Goal: Transaction & Acquisition: Purchase product/service

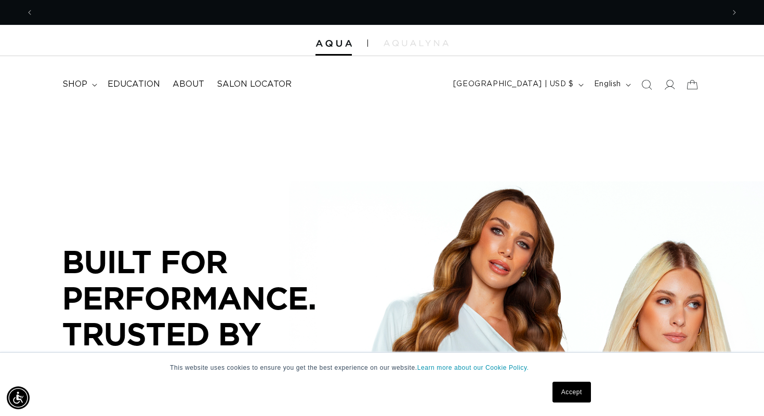
scroll to position [0, 690]
click at [561, 389] on link "Accept" at bounding box center [572, 392] width 38 height 21
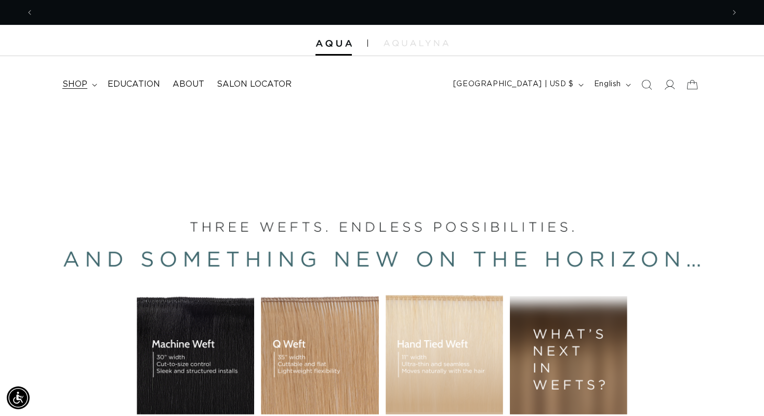
scroll to position [0, 1381]
click at [85, 83] on span "shop" at bounding box center [74, 84] width 25 height 11
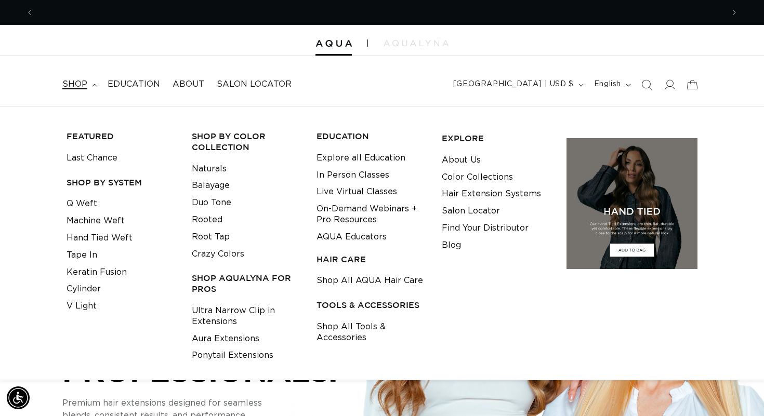
scroll to position [0, 690]
click at [202, 235] on link "Root Tap" at bounding box center [211, 237] width 38 height 17
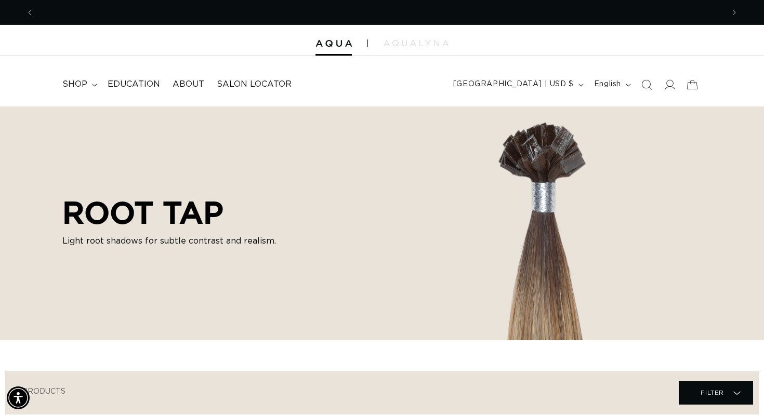
scroll to position [0, 1381]
click at [86, 86] on span "shop" at bounding box center [74, 84] width 25 height 11
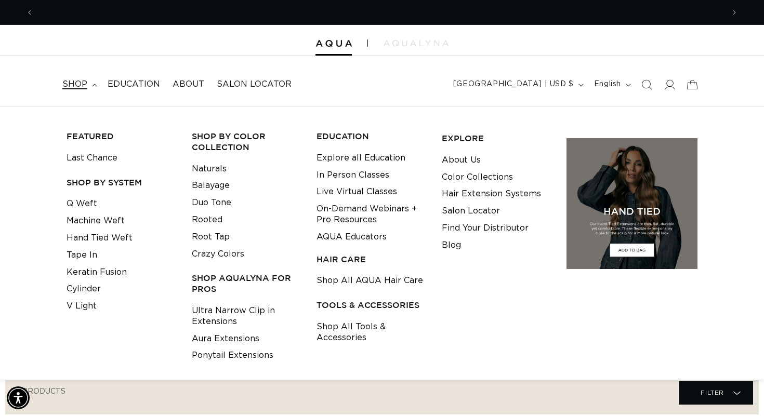
scroll to position [0, 0]
click at [208, 216] on link "Rooted" at bounding box center [207, 220] width 31 height 17
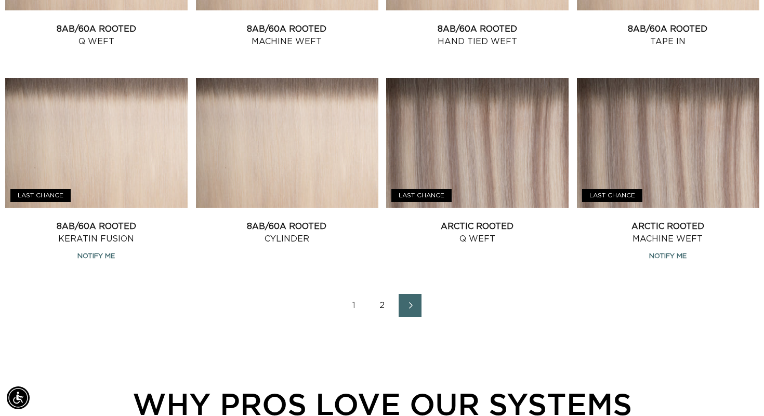
click at [381, 309] on link "2" at bounding box center [382, 305] width 23 height 23
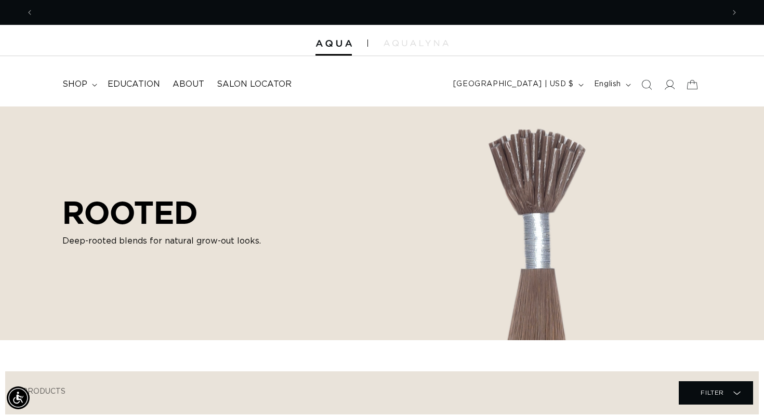
scroll to position [0, 1381]
click at [81, 86] on span "shop" at bounding box center [74, 84] width 25 height 11
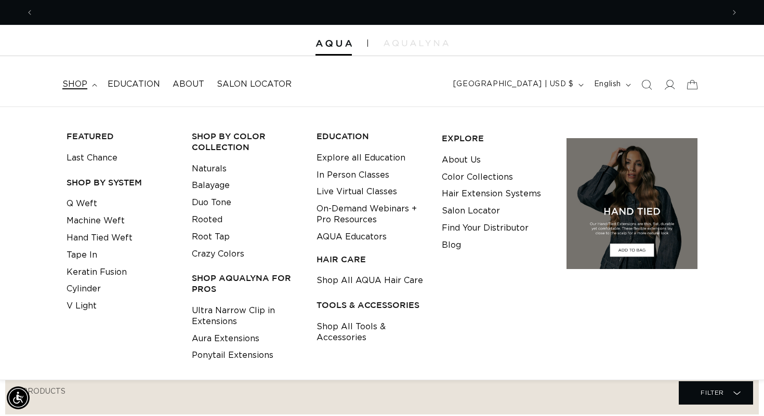
scroll to position [0, 0]
click at [85, 199] on link "Q Weft" at bounding box center [82, 203] width 31 height 17
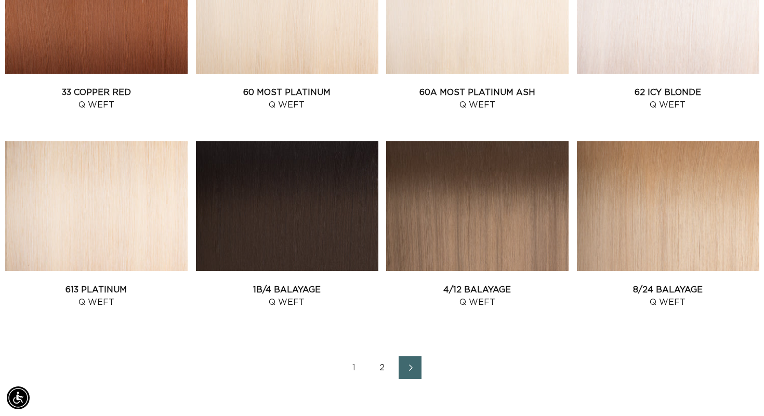
click at [382, 365] on link "2" at bounding box center [382, 368] width 23 height 23
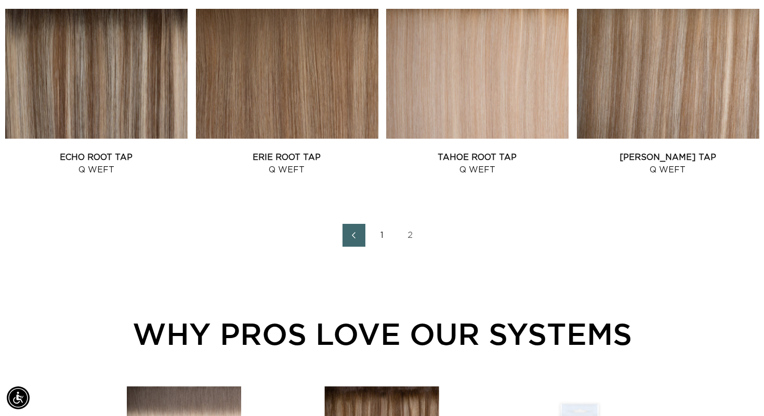
scroll to position [1065, 0]
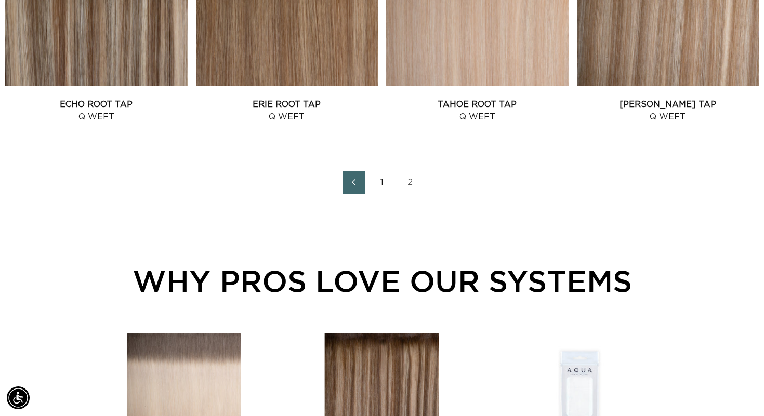
click at [382, 180] on link "1" at bounding box center [382, 182] width 23 height 23
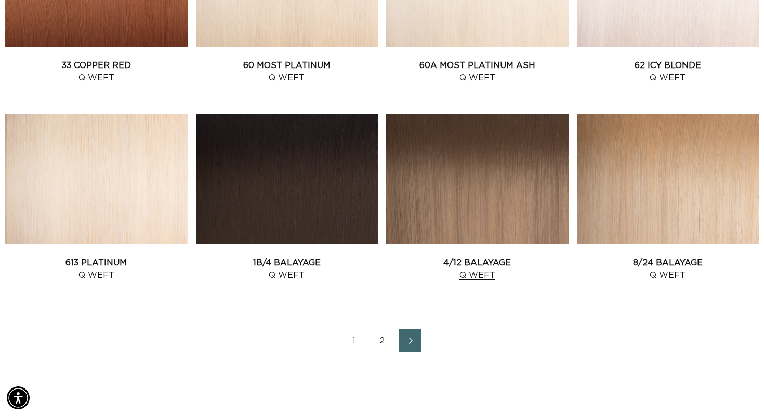
scroll to position [0, 1381]
click at [455, 257] on link "4/12 Balayage Q Weft" at bounding box center [477, 269] width 182 height 25
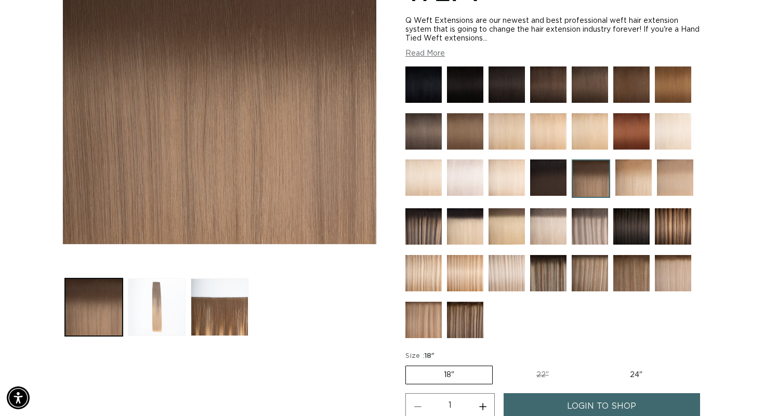
scroll to position [0, 690]
click at [156, 326] on button "Load image 2 in gallery view" at bounding box center [157, 308] width 58 height 58
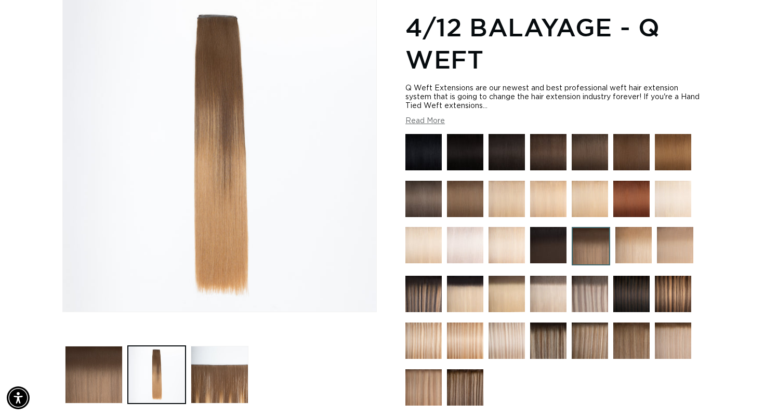
scroll to position [147, 0]
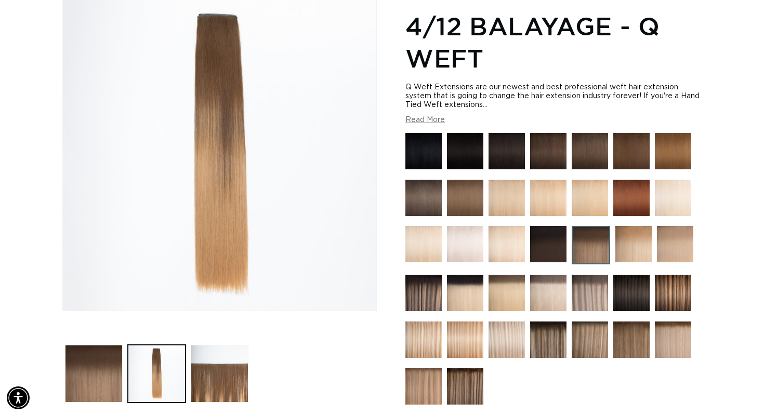
click at [431, 117] on button "Read More" at bounding box center [425, 120] width 40 height 9
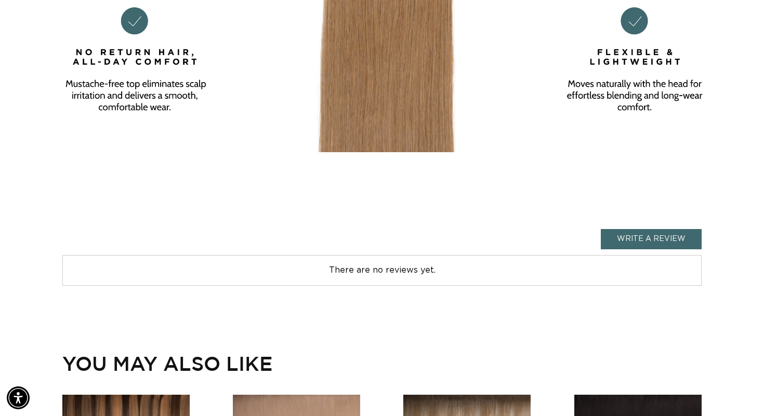
scroll to position [0, 0]
